Goal: Book appointment/travel/reservation

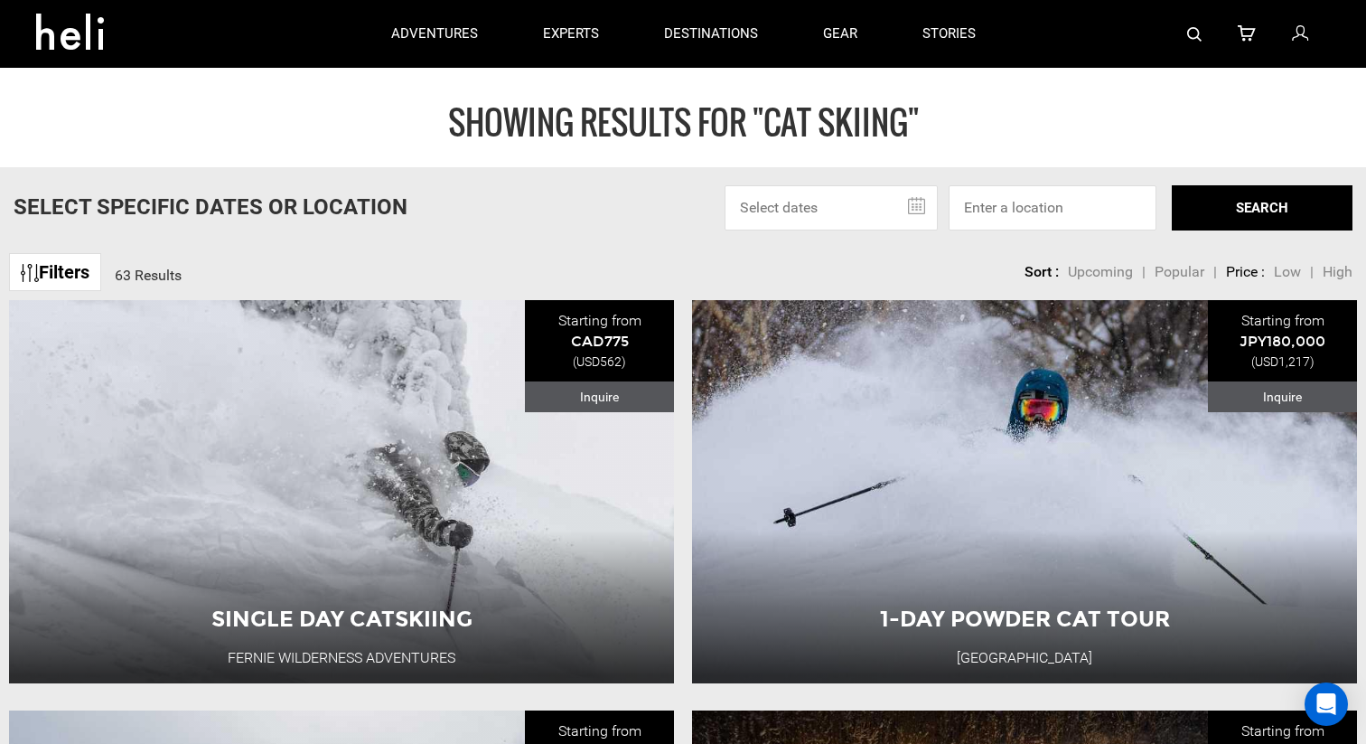
click at [919, 208] on input "text" at bounding box center [831, 207] width 213 height 45
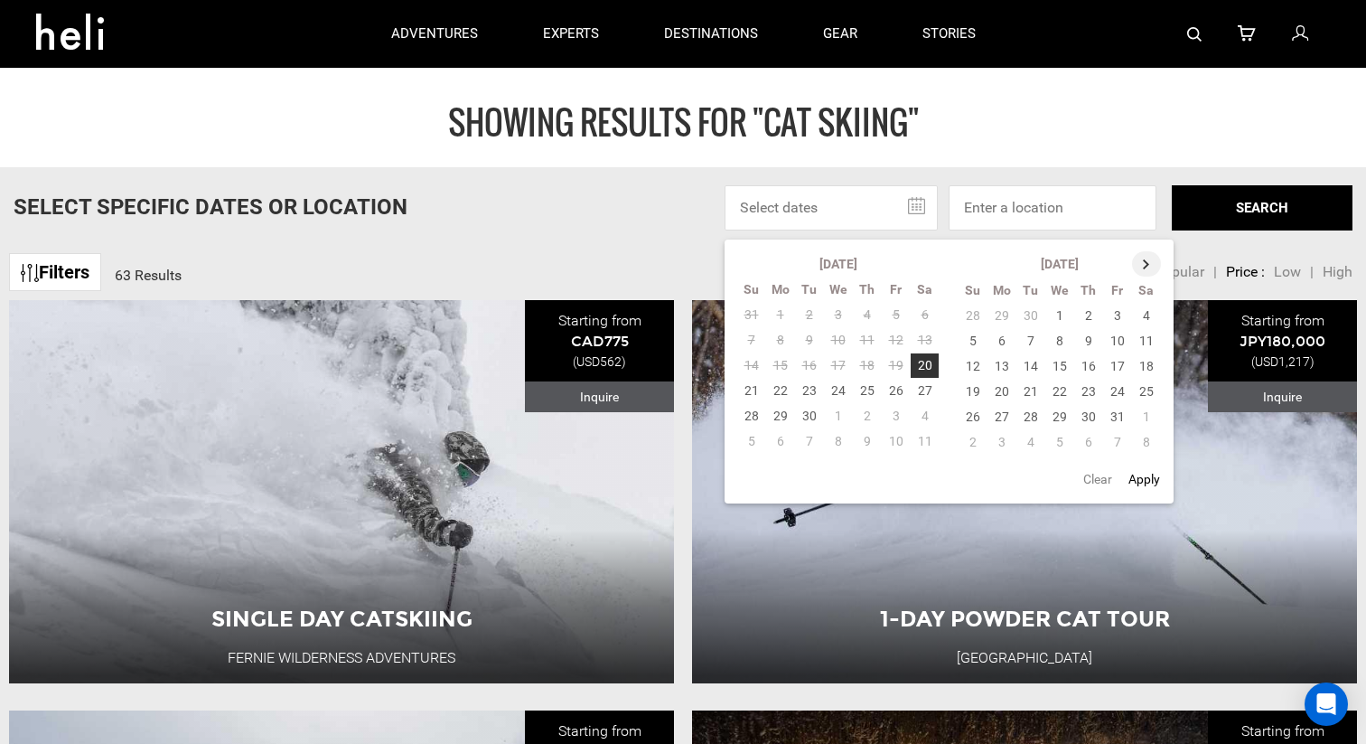
click at [1150, 264] on th at bounding box center [1146, 263] width 29 height 25
click at [1150, 264] on th at bounding box center [1147, 263] width 29 height 25
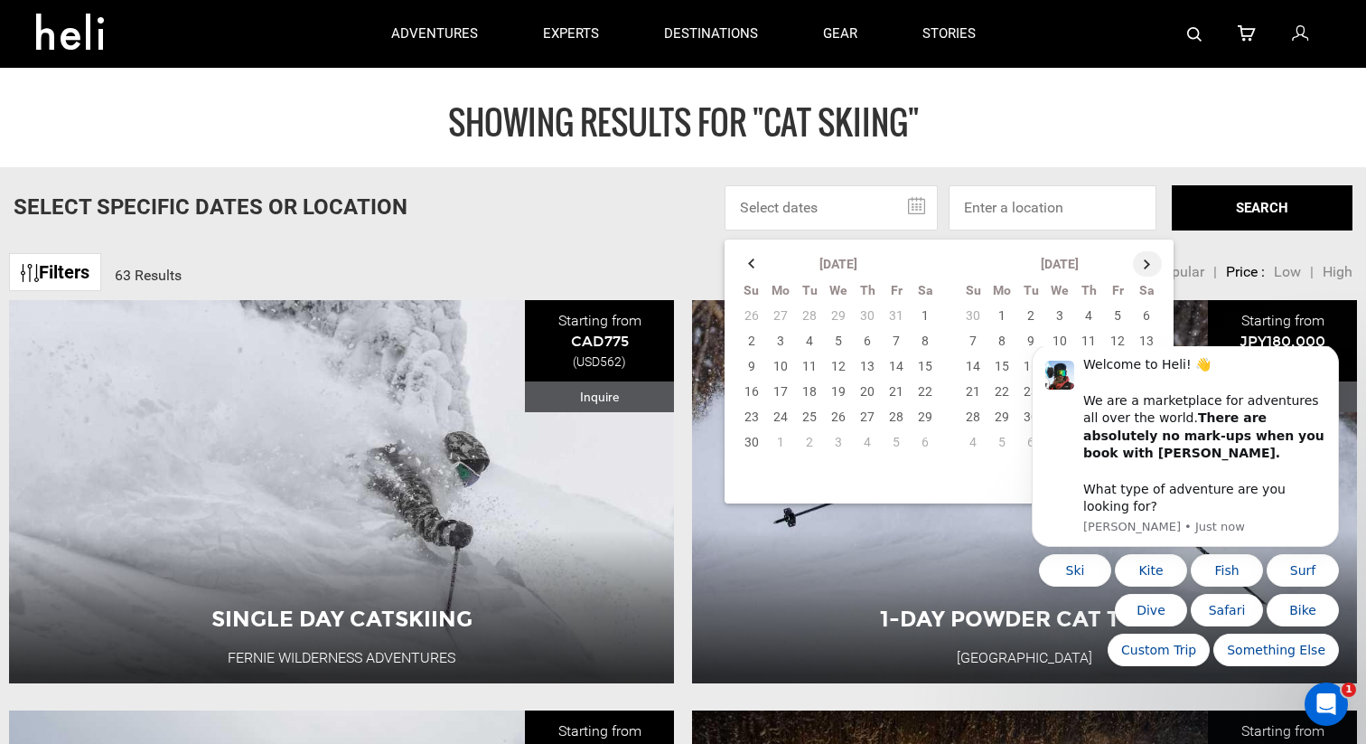
click at [1150, 264] on th at bounding box center [1147, 263] width 29 height 25
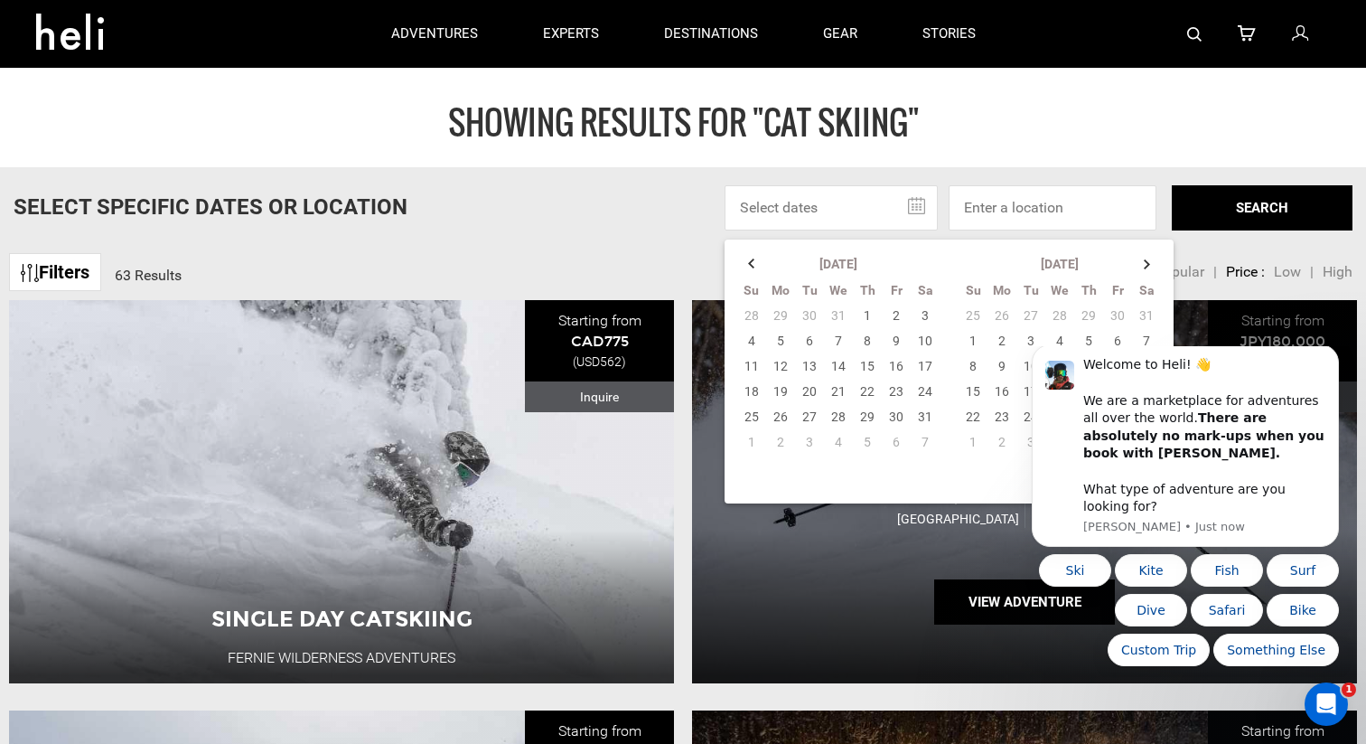
click at [941, 548] on div "1-Day Powder CAT Tour [GEOGRAPHIC_DATA] [GEOGRAPHIC_DATA] 1 Day Adventure View …" at bounding box center [1024, 491] width 665 height 382
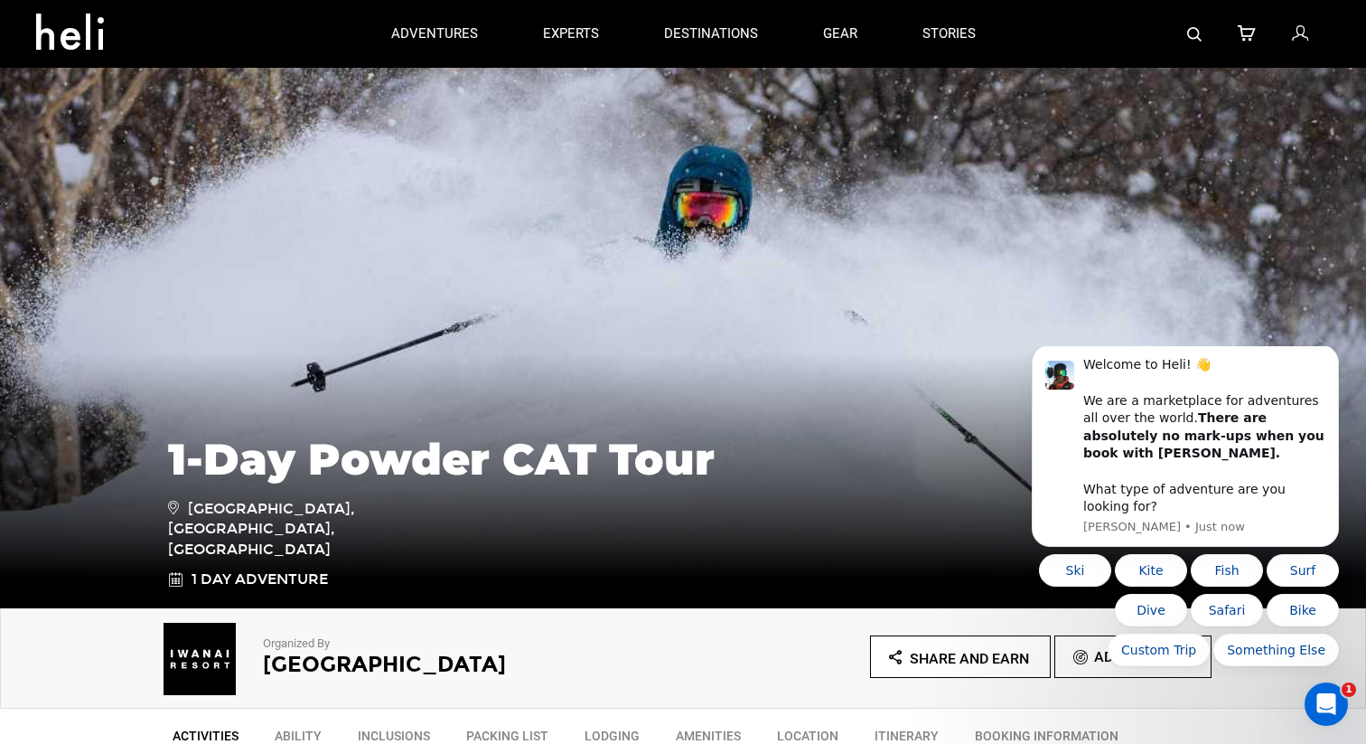
type input "Cat Skiing"
